Goal: Information Seeking & Learning: Find specific fact

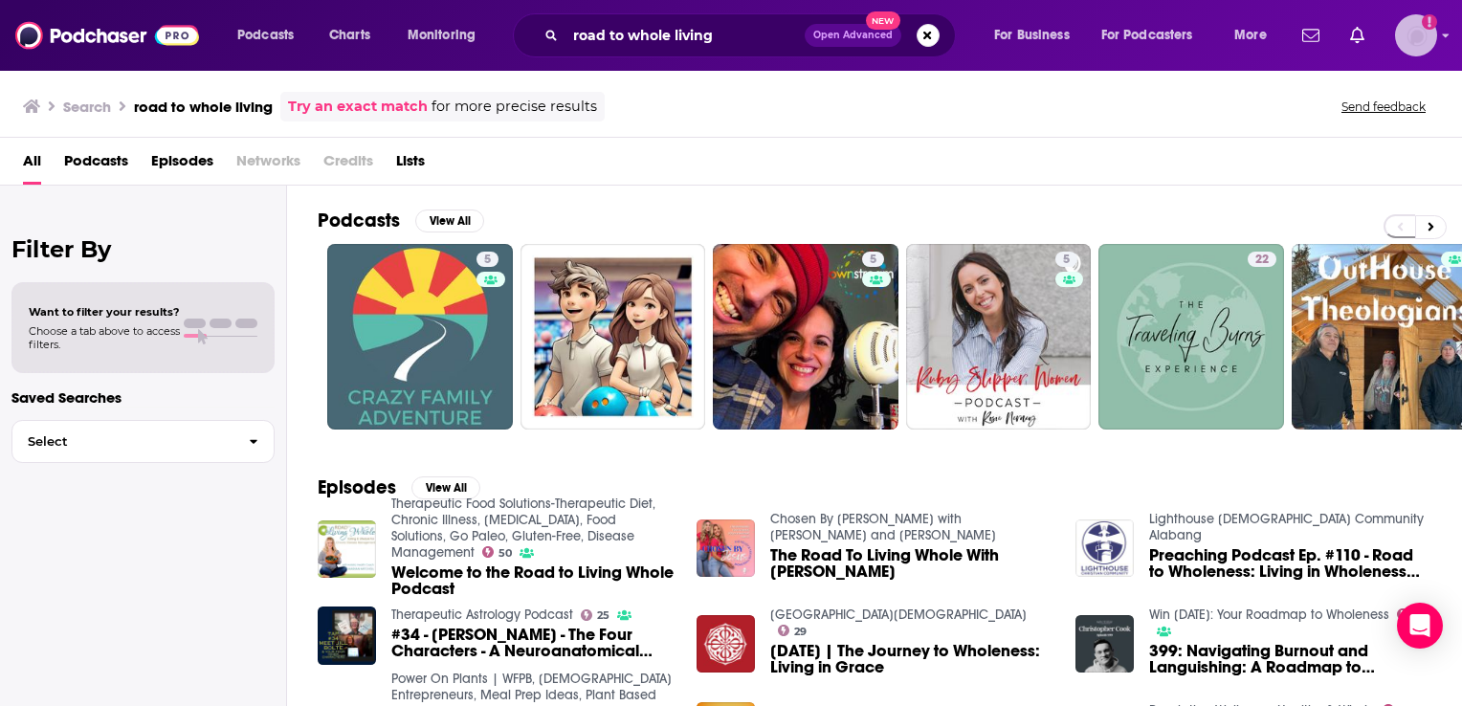
click at [1410, 27] on img "Logged in as BenLaurro" at bounding box center [1416, 35] width 42 height 42
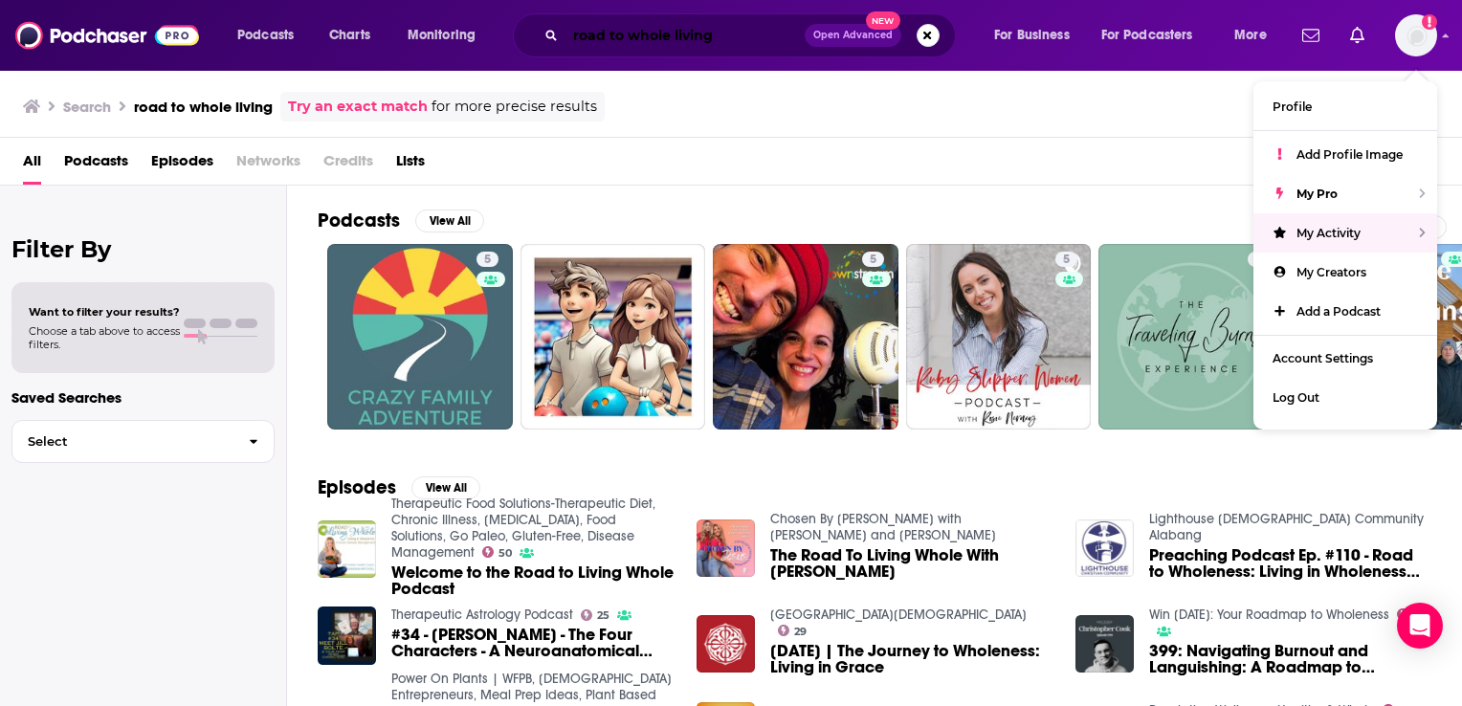
click at [629, 33] on input "road to whole living" at bounding box center [685, 35] width 239 height 31
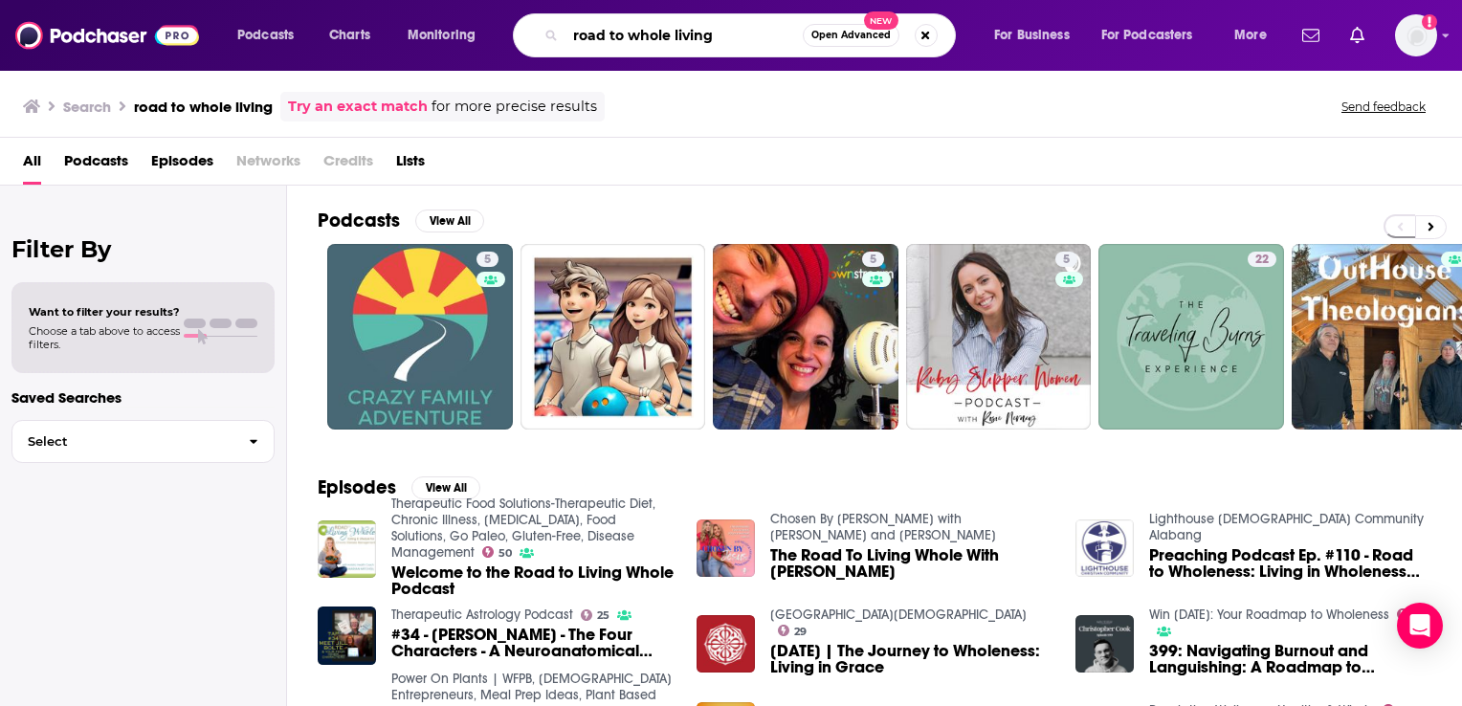
click at [629, 33] on input "road to whole living" at bounding box center [684, 35] width 237 height 31
paste input "[PERSON_NAME] BET [PERSON_NAME] PODCAST"
type input "[PERSON_NAME] BET [PERSON_NAME] PODCAST"
